Goal: Task Accomplishment & Management: Manage account settings

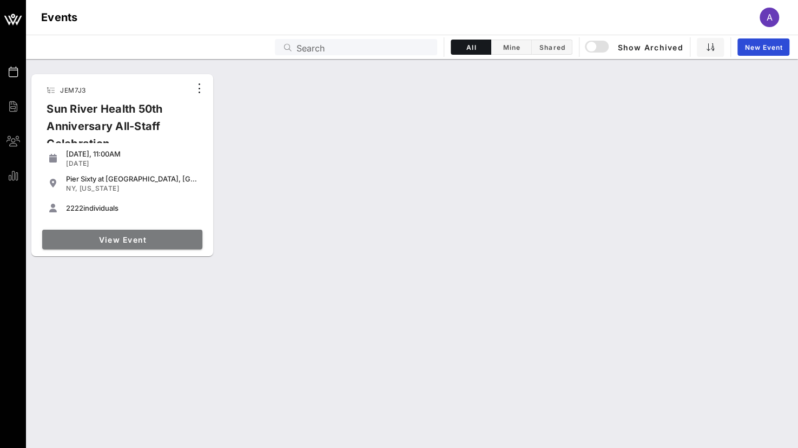
click at [67, 237] on span "View Event" at bounding box center [123, 239] width 152 height 9
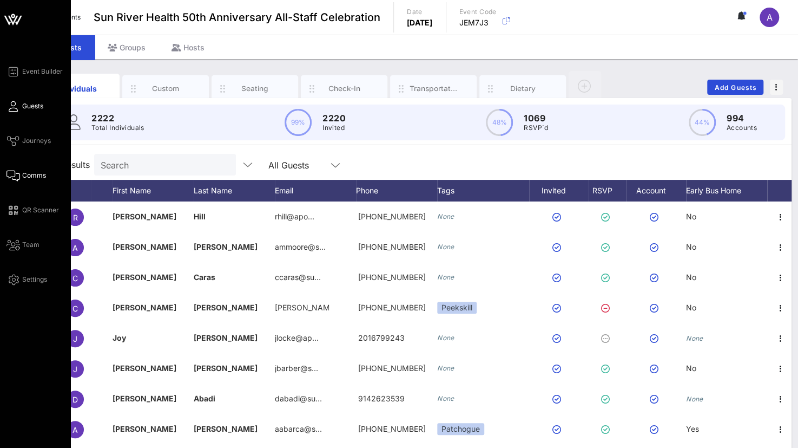
click at [24, 175] on span "Comms" at bounding box center [34, 175] width 24 height 10
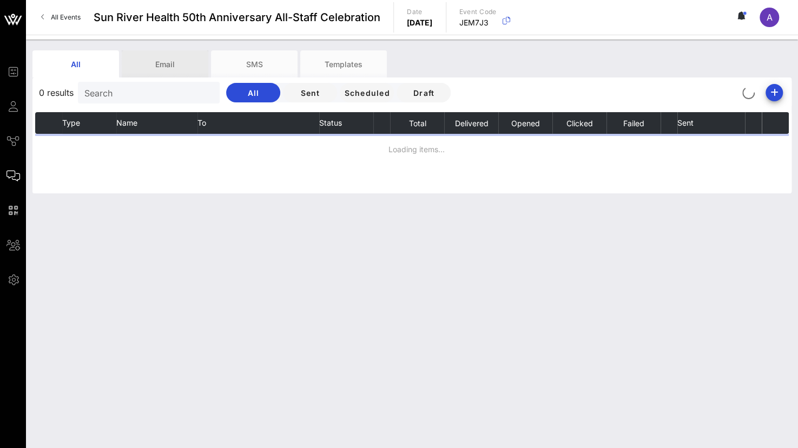
click at [181, 65] on div "Email" at bounding box center [165, 63] width 87 height 27
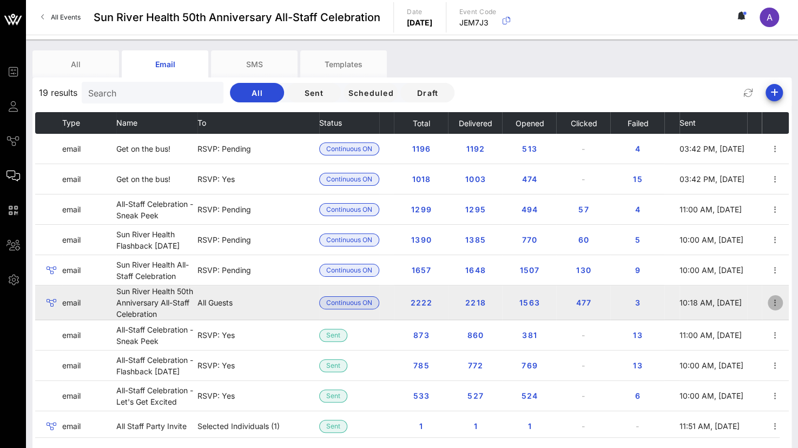
click at [769, 303] on icon "button" at bounding box center [775, 302] width 13 height 13
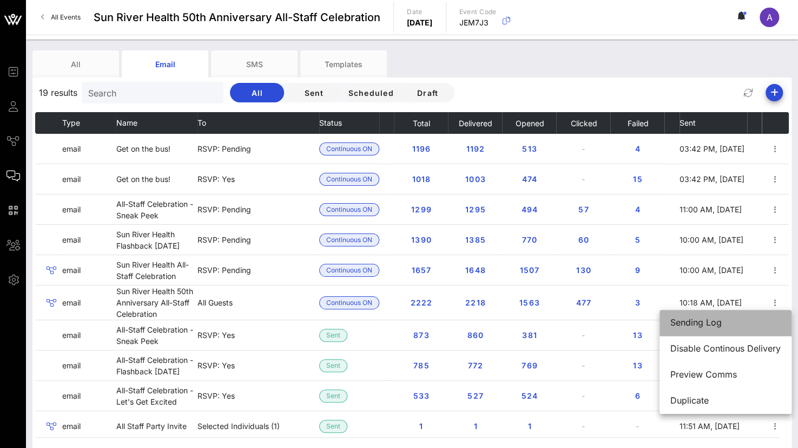
click at [731, 320] on div "Sending Log" at bounding box center [726, 322] width 110 height 10
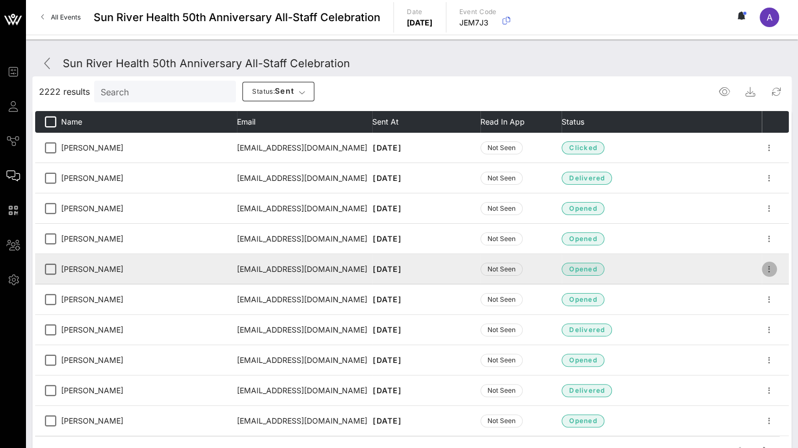
click at [763, 268] on icon "button" at bounding box center [769, 268] width 13 height 13
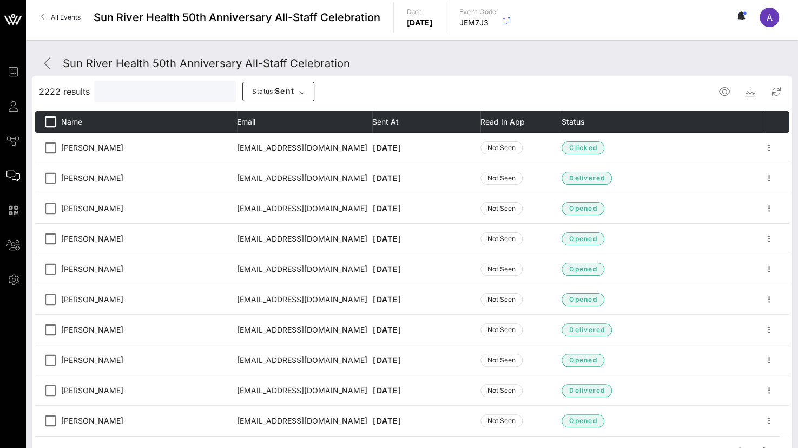
click at [122, 94] on input "text" at bounding box center [164, 91] width 127 height 14
paste input "[PERSON_NAME]"
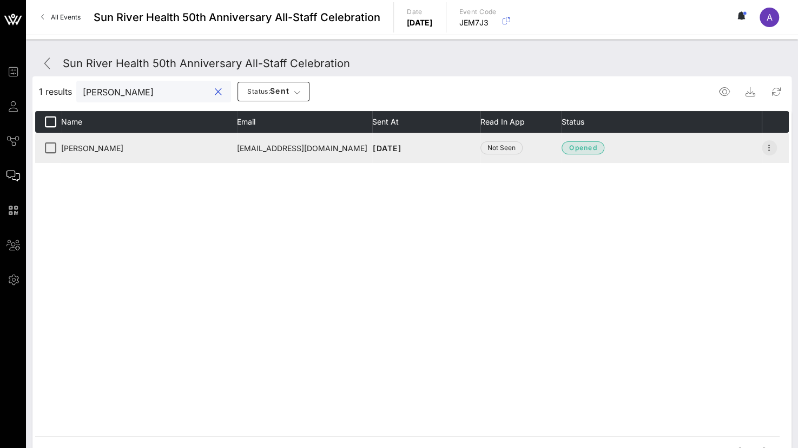
type input "[PERSON_NAME]"
click at [773, 143] on icon "button" at bounding box center [769, 147] width 13 height 13
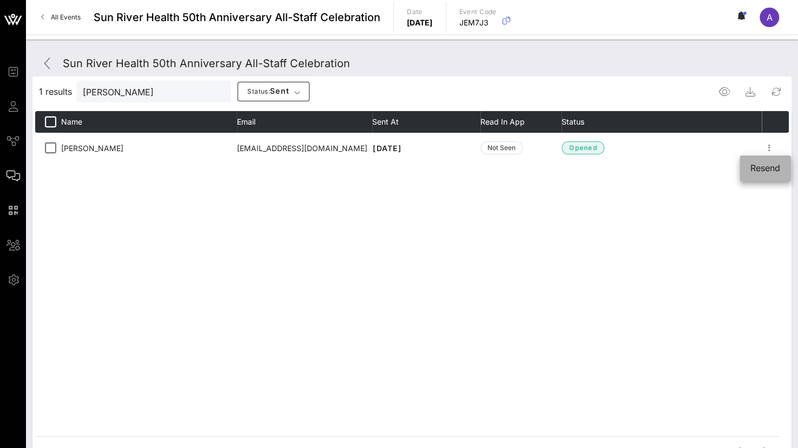
click at [765, 166] on div "Resend" at bounding box center [766, 168] width 30 height 10
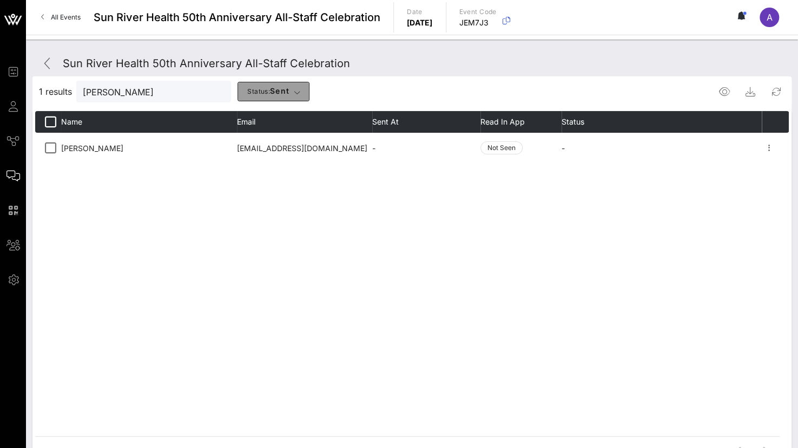
click at [294, 88] on span "button" at bounding box center [297, 91] width 6 height 9
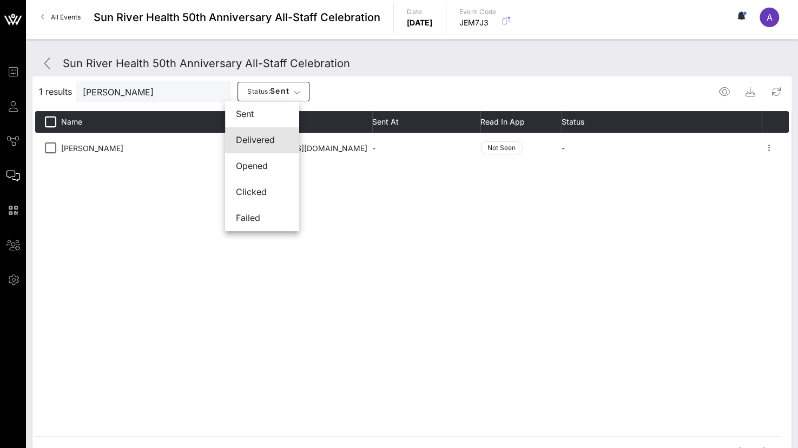
click at [274, 145] on div "delivered" at bounding box center [262, 140] width 52 height 10
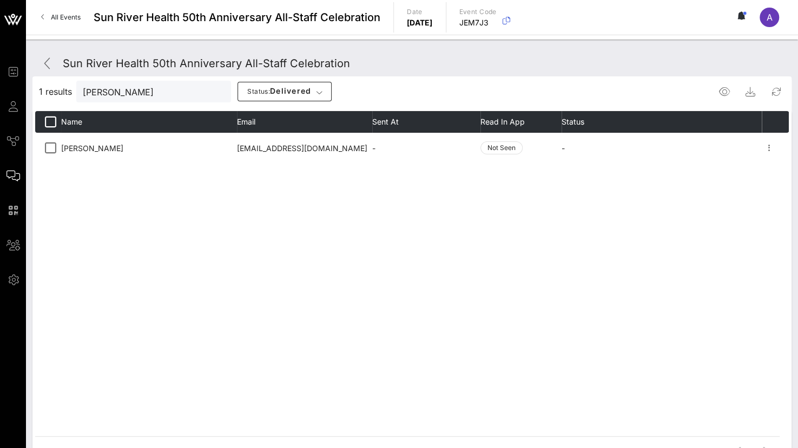
click at [326, 86] on div "1 results [PERSON_NAME] Status: delivered" at bounding box center [411, 91] width 759 height 26
click at [305, 85] on button "Status: delivered" at bounding box center [285, 91] width 94 height 19
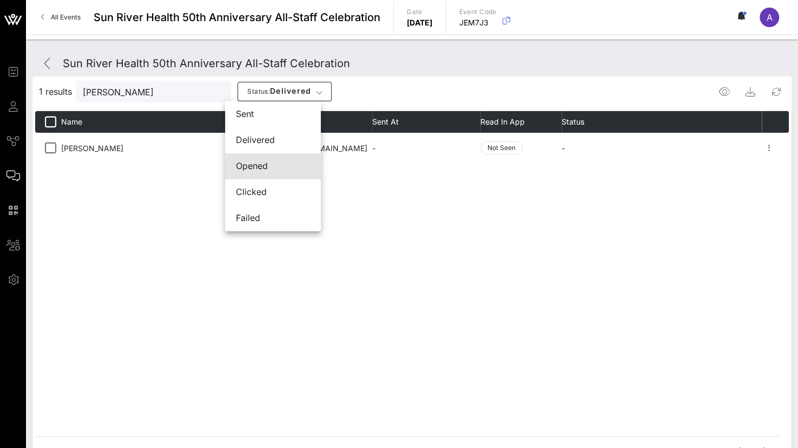
click at [251, 165] on div "opened" at bounding box center [273, 166] width 74 height 10
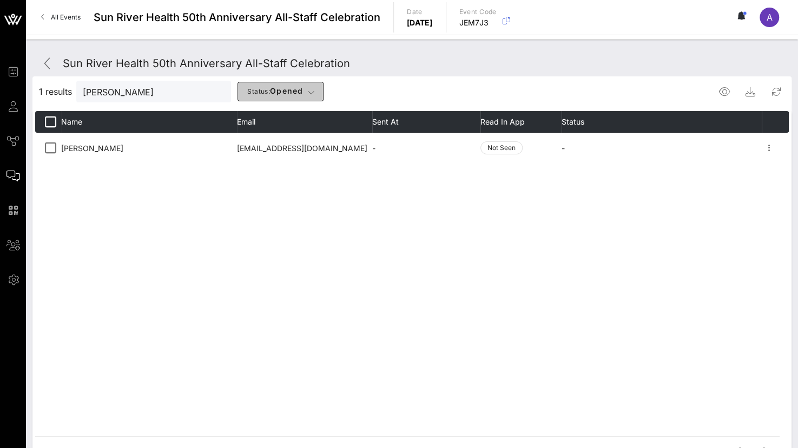
click at [305, 89] on button "Status: opened" at bounding box center [281, 91] width 86 height 19
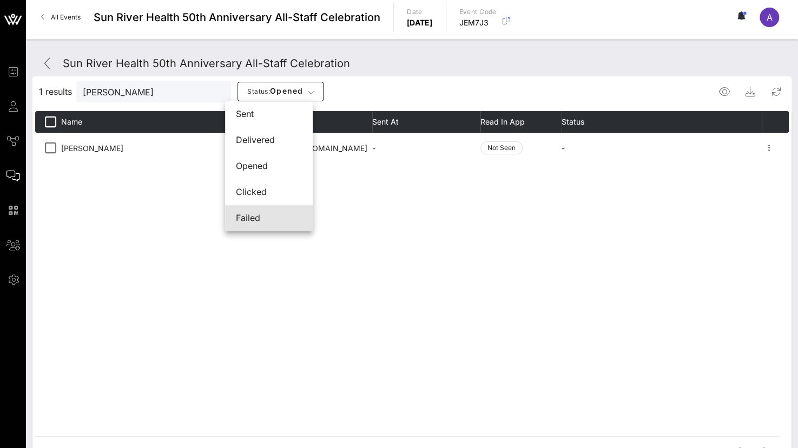
click at [248, 220] on div "failed" at bounding box center [269, 218] width 66 height 10
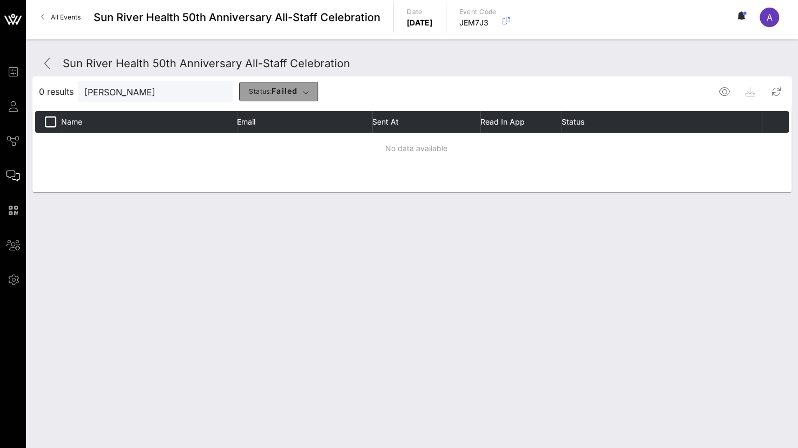
click at [290, 91] on span "Status: failed" at bounding box center [278, 91] width 61 height 11
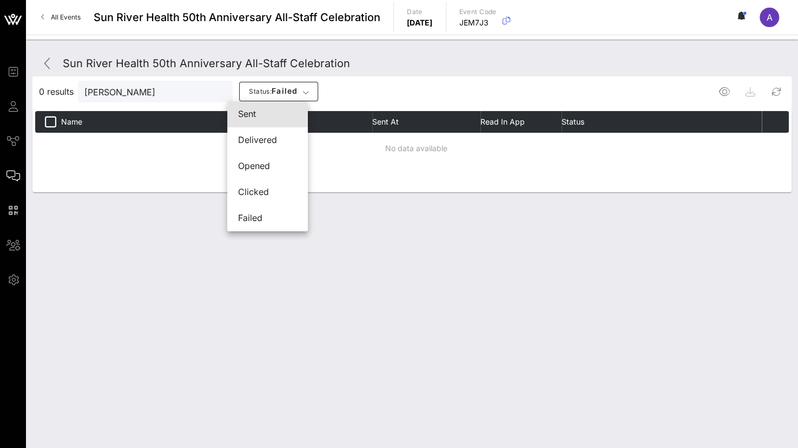
click at [266, 113] on div "sent" at bounding box center [267, 114] width 59 height 10
